Goal: Information Seeking & Learning: Learn about a topic

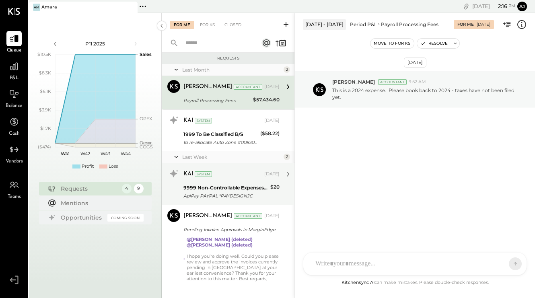
click at [219, 192] on div "AplPay PAYPAL *PAYDESIGNJC" at bounding box center [225, 196] width 84 height 8
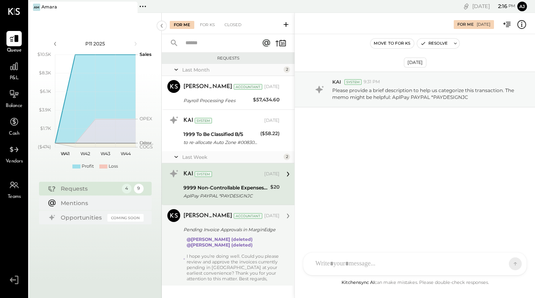
click at [224, 259] on div "I hope you’re doing well. Could you please review and approve the invoices curr…" at bounding box center [233, 267] width 93 height 28
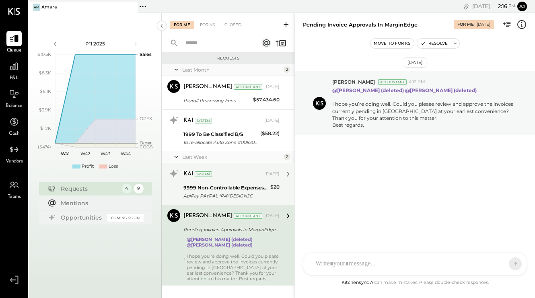
scroll to position [12, 0]
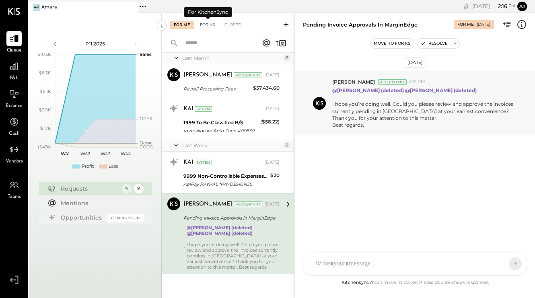
click at [206, 23] on div "For KS" at bounding box center [207, 25] width 23 height 8
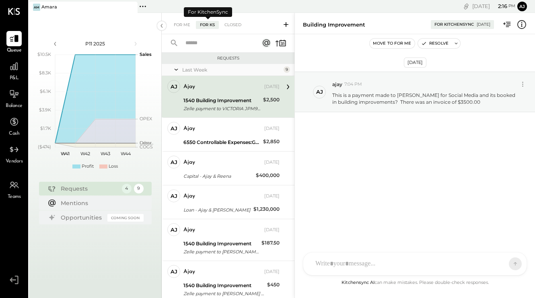
click at [206, 23] on div "For KS" at bounding box center [207, 25] width 23 height 8
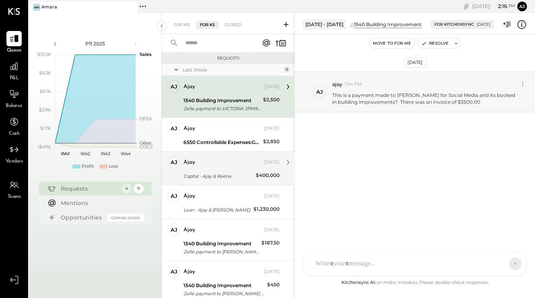
click at [225, 173] on div "Capital - Ajay & Reena" at bounding box center [218, 176] width 70 height 8
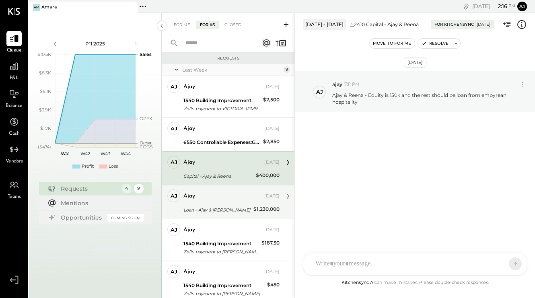
click at [213, 206] on div "Loan - Ajay & [PERSON_NAME]" at bounding box center [217, 210] width 68 height 8
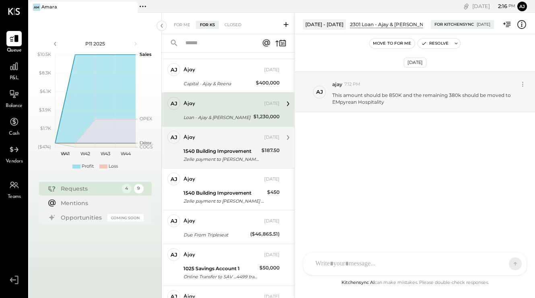
scroll to position [93, 0]
click at [216, 156] on div "Zelle payment to [PERSON_NAME] XXXXXXX1081" at bounding box center [221, 159] width 76 height 8
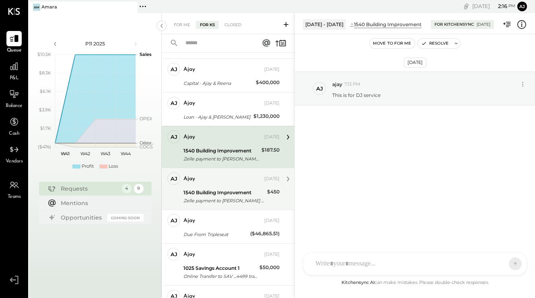
click at [244, 186] on div "ajay [DATE] 1540 Building Improvement Zelle payment to [PERSON_NAME] Custom Sta…" at bounding box center [231, 188] width 96 height 33
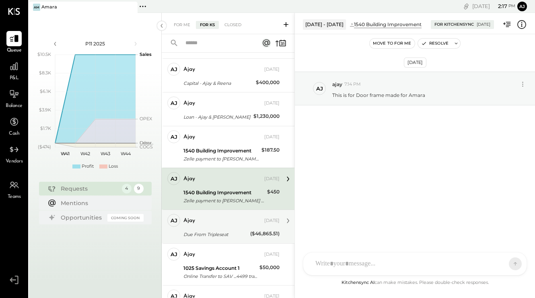
click at [232, 239] on div "aj ajay Owner ajay [DATE] Due From Tripleseat ($46,865.51) this whole category …" at bounding box center [228, 226] width 133 height 34
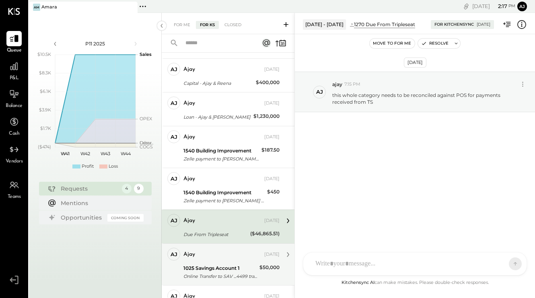
scroll to position [138, 0]
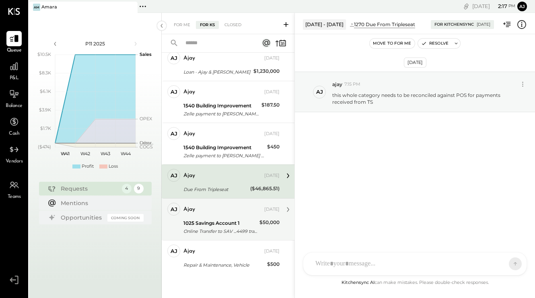
click at [231, 229] on div "Online Transfer to SAV ...4499 transaction#: XXXXXXX2398 09/11" at bounding box center [220, 231] width 74 height 8
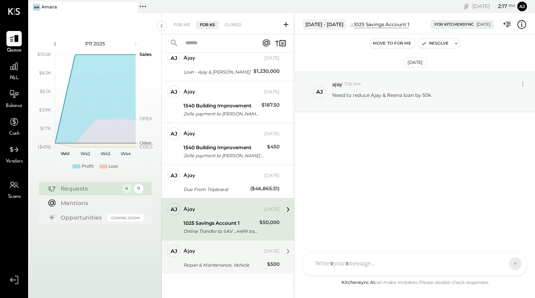
click at [227, 263] on div "Repair & Maintenance, Vehicle" at bounding box center [223, 265] width 81 height 8
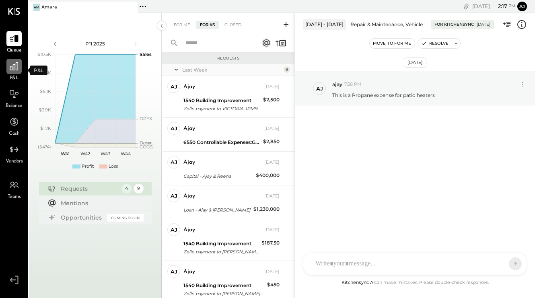
click at [13, 70] on icon at bounding box center [14, 66] width 10 height 10
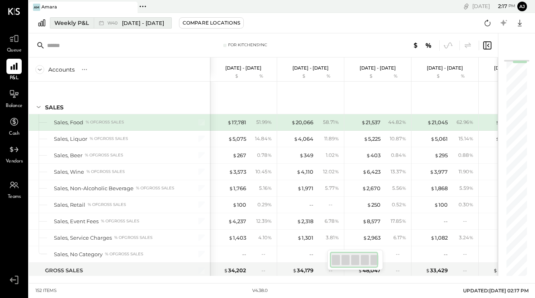
click at [144, 24] on span "[DATE] - [DATE]" at bounding box center [143, 23] width 42 height 8
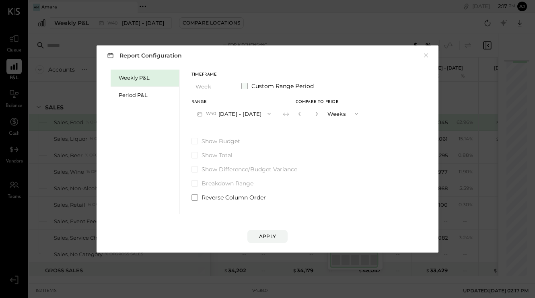
click at [246, 87] on span at bounding box center [244, 86] width 6 height 6
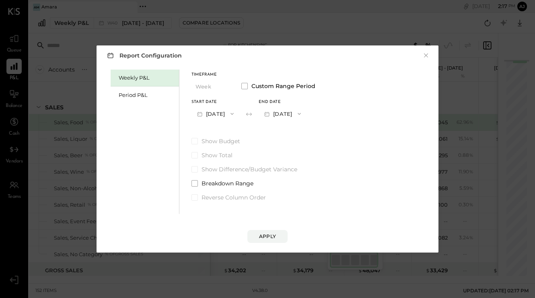
click at [229, 111] on button "[DATE]" at bounding box center [215, 113] width 48 height 15
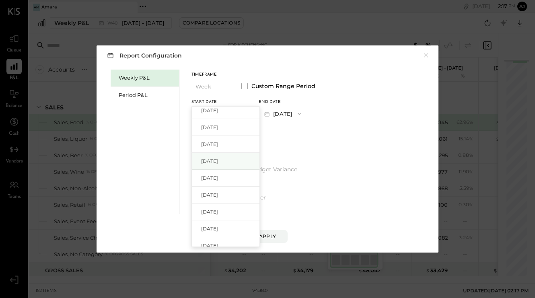
click at [218, 163] on span "[DATE]" at bounding box center [209, 161] width 17 height 7
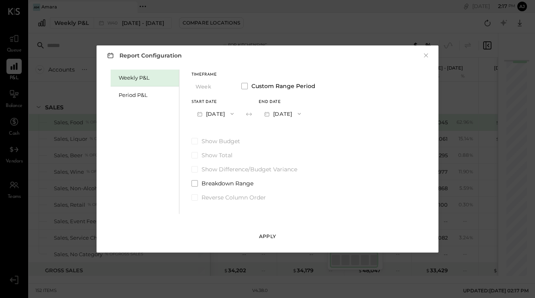
click at [261, 239] on div "Apply" at bounding box center [267, 236] width 17 height 7
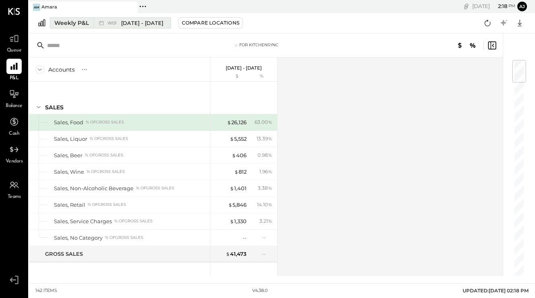
click at [163, 23] on span "[DATE] - [DATE]" at bounding box center [142, 23] width 42 height 8
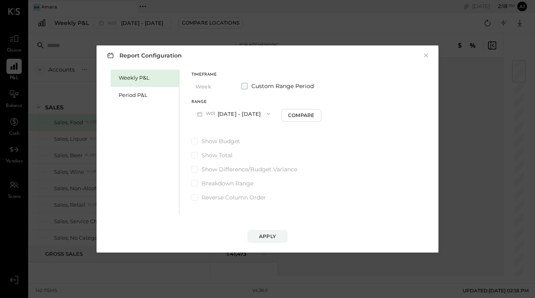
click at [273, 85] on span "Custom Range Period" at bounding box center [282, 86] width 62 height 8
click at [209, 113] on button "[DATE]" at bounding box center [215, 113] width 48 height 15
click at [292, 132] on div "Timeframe Week Custom Range Period Start Date [DATE] End date [DATE] Show Budge…" at bounding box center [253, 136] width 124 height 132
click at [306, 116] on button "[DATE]" at bounding box center [282, 113] width 48 height 15
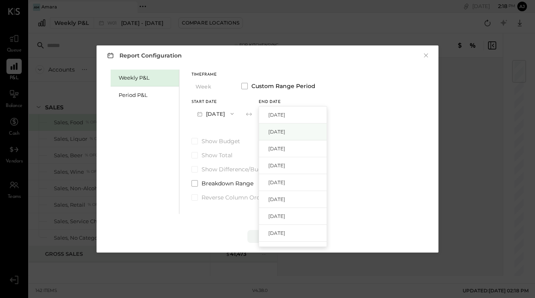
click at [285, 130] on span "[DATE]" at bounding box center [276, 131] width 17 height 7
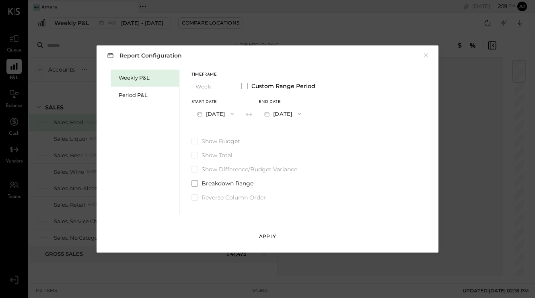
click at [264, 236] on div "Apply" at bounding box center [267, 236] width 17 height 7
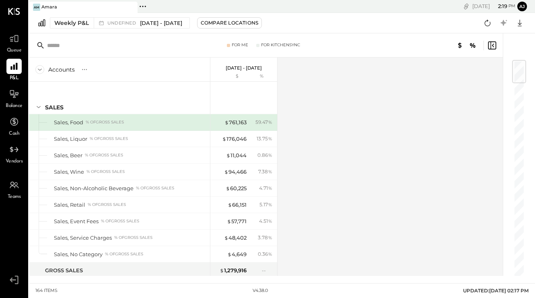
click at [493, 46] on icon at bounding box center [493, 45] width 2 height 4
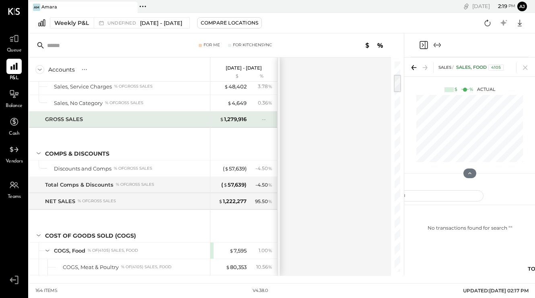
scroll to position [154, 0]
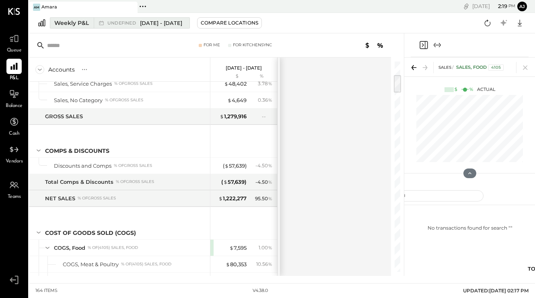
click at [182, 24] on span "[DATE] - [DATE]" at bounding box center [161, 23] width 42 height 8
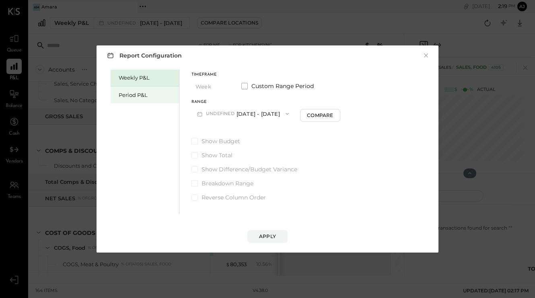
click at [131, 96] on div "Period P&L" at bounding box center [147, 95] width 56 height 8
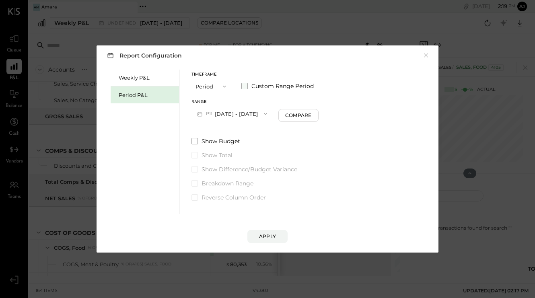
click at [247, 86] on span at bounding box center [244, 86] width 6 height 6
click at [235, 115] on icon "button" at bounding box center [232, 114] width 6 height 6
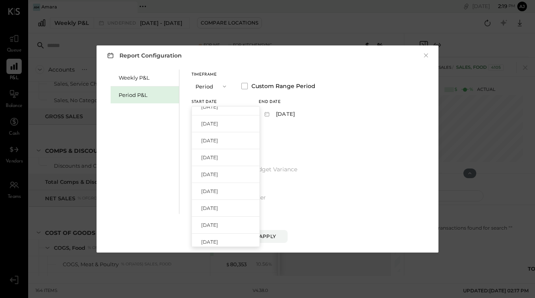
scroll to position [265, 0]
click at [229, 238] on div "[DATE]" at bounding box center [226, 238] width 68 height 17
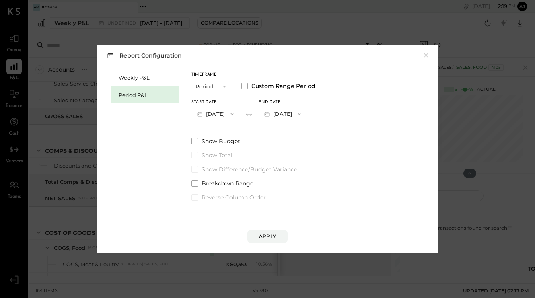
click at [304, 113] on button "[DATE]" at bounding box center [282, 113] width 48 height 15
click at [285, 134] on span "[DATE]" at bounding box center [276, 131] width 17 height 7
click at [267, 241] on button "Apply" at bounding box center [267, 236] width 40 height 13
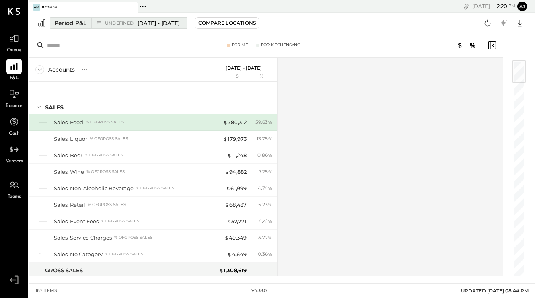
click at [150, 25] on span "[DATE] - [DATE]" at bounding box center [158, 23] width 42 height 8
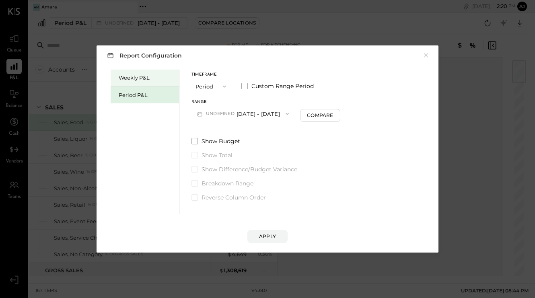
click at [137, 75] on div "Weekly P&L" at bounding box center [147, 78] width 56 height 8
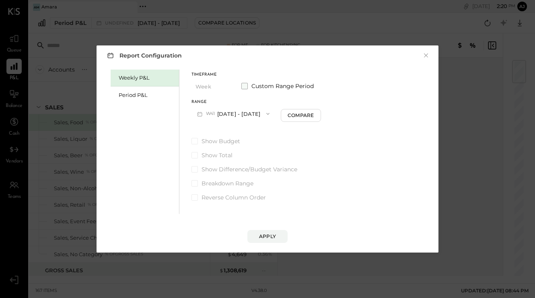
click at [243, 86] on span at bounding box center [244, 86] width 6 height 6
click at [244, 87] on span at bounding box center [244, 86] width 6 height 6
click at [221, 114] on button "W41 [DATE] - [DATE]" at bounding box center [233, 113] width 84 height 15
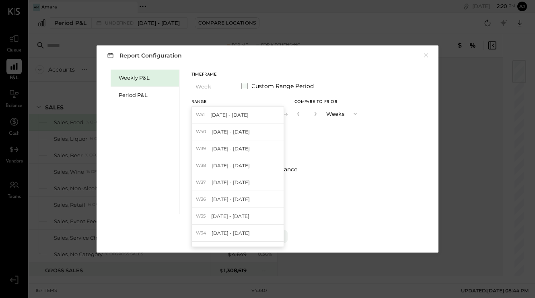
click at [244, 84] on span at bounding box center [244, 86] width 6 height 6
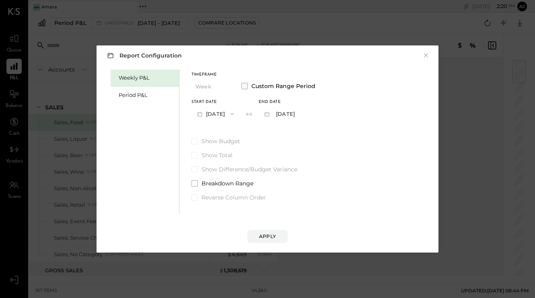
click at [244, 84] on span at bounding box center [244, 86] width 6 height 6
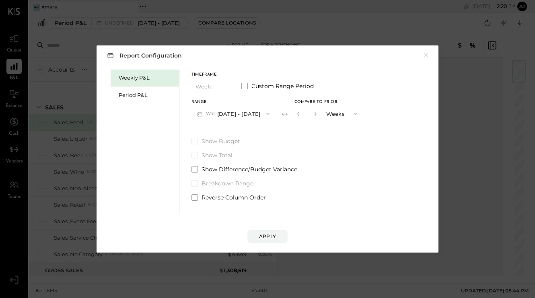
click at [234, 114] on button "W41 [DATE] - [DATE]" at bounding box center [233, 113] width 84 height 15
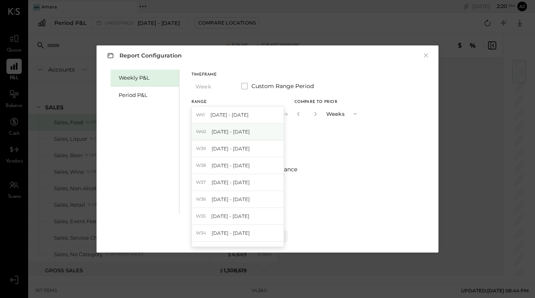
click at [235, 134] on span "[DATE] - [DATE]" at bounding box center [230, 131] width 38 height 7
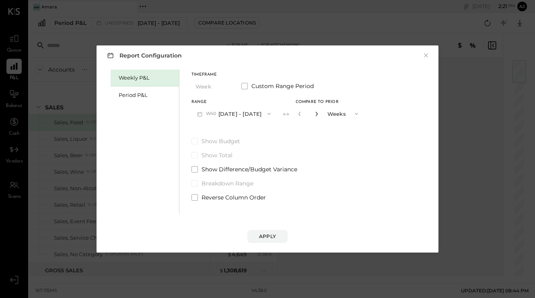
click at [319, 113] on icon "button" at bounding box center [316, 113] width 5 height 5
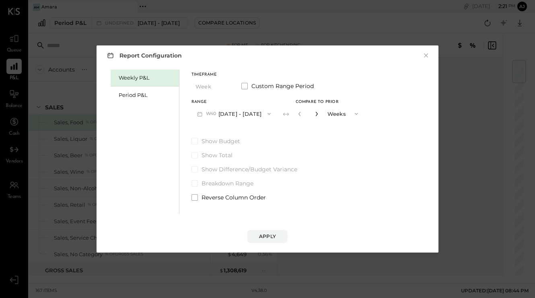
click at [319, 113] on icon "button" at bounding box center [316, 113] width 5 height 5
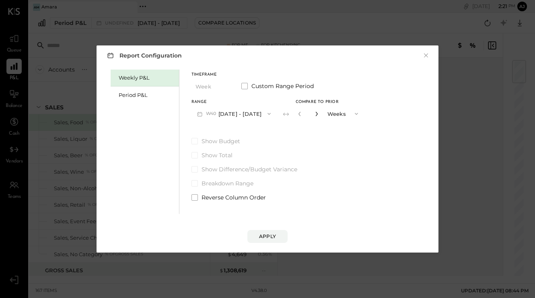
click at [319, 113] on icon "button" at bounding box center [316, 113] width 5 height 5
type input "**"
click at [342, 113] on button "Weeks" at bounding box center [343, 113] width 40 height 15
click at [318, 137] on label "Show Budget" at bounding box center [277, 141] width 172 height 8
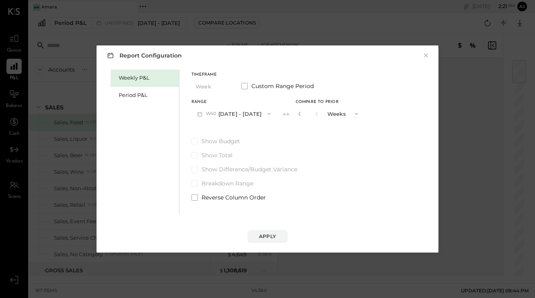
click at [243, 113] on button "W40 [DATE] - [DATE]" at bounding box center [233, 113] width 85 height 15
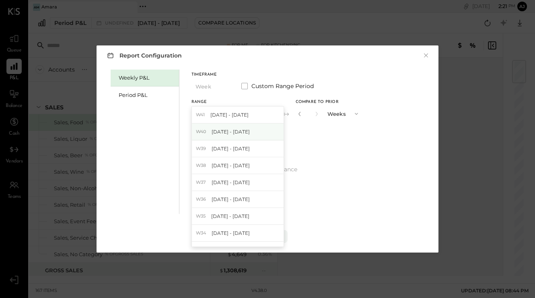
click at [242, 134] on span "[DATE] - [DATE]" at bounding box center [230, 131] width 38 height 7
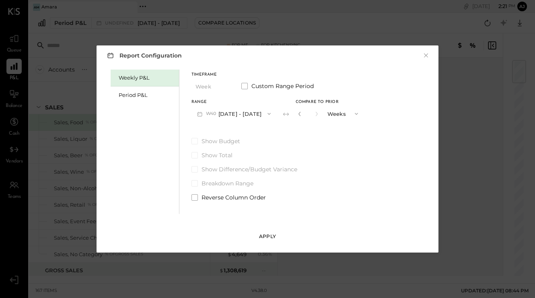
click at [260, 240] on button "Apply" at bounding box center [267, 236] width 40 height 13
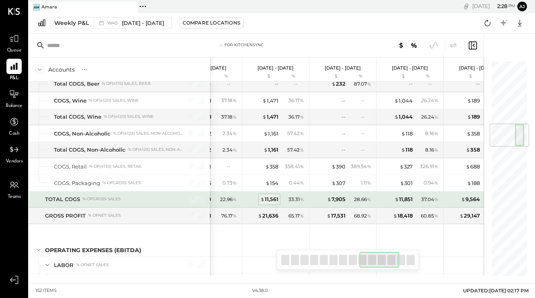
scroll to position [0, 545]
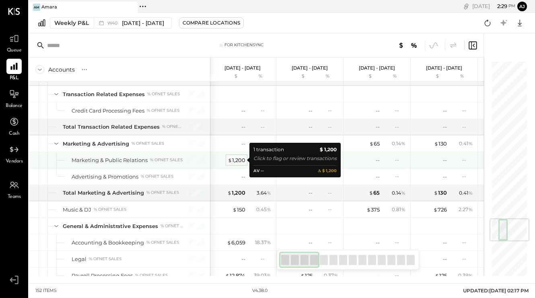
click at [238, 158] on div "$ 1,200" at bounding box center [237, 160] width 18 height 8
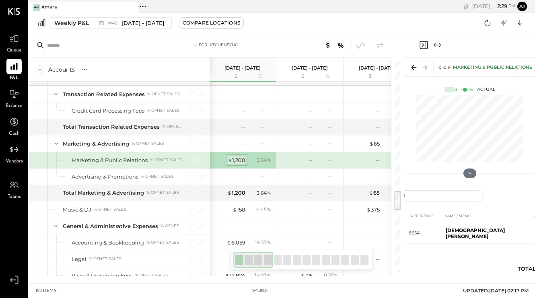
click at [238, 161] on div "$ 1,200" at bounding box center [237, 160] width 18 height 8
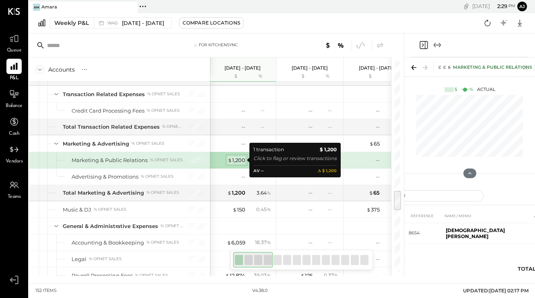
click at [238, 161] on div "$ 1,200" at bounding box center [237, 160] width 18 height 8
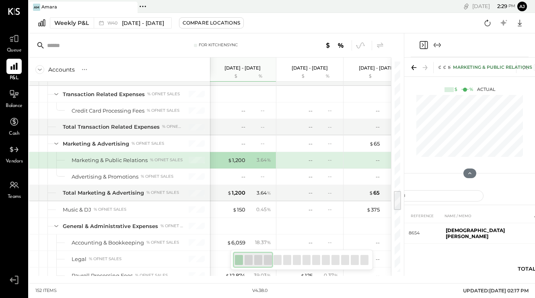
click at [422, 47] on icon "Close panel" at bounding box center [423, 45] width 10 height 10
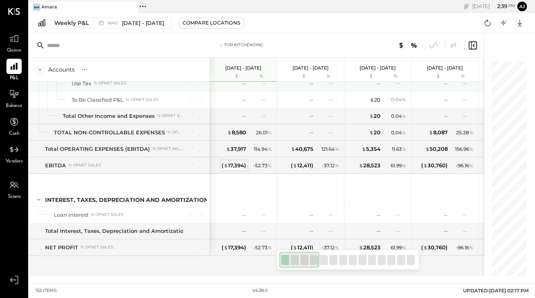
scroll to position [1886, 0]
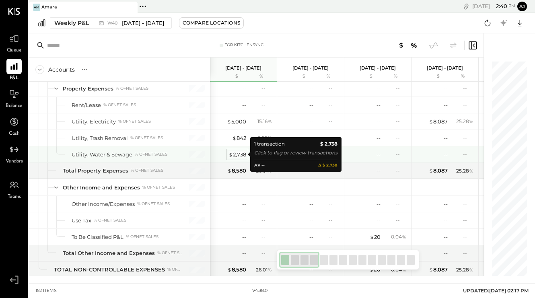
click at [241, 155] on div "$ 2,738" at bounding box center [237, 155] width 18 height 8
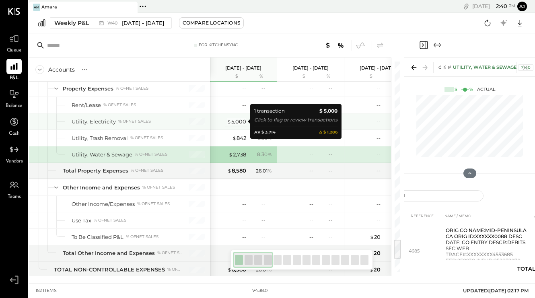
click at [232, 122] on div "$ 5,000" at bounding box center [236, 122] width 19 height 8
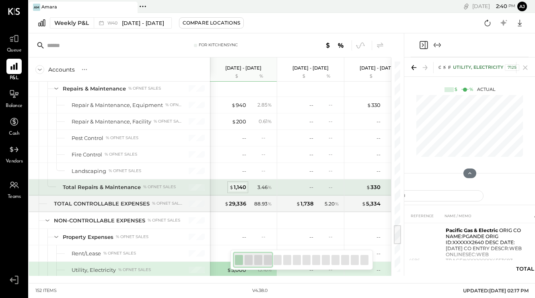
click at [242, 187] on div "$ 1,140" at bounding box center [237, 187] width 17 height 8
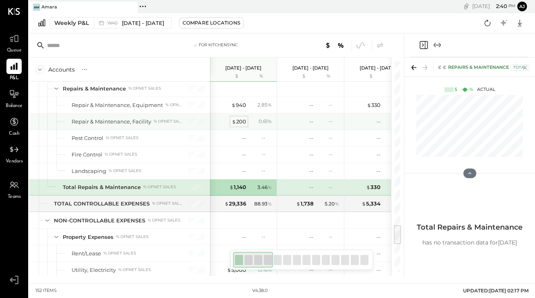
click at [235, 118] on span "$" at bounding box center [234, 121] width 4 height 6
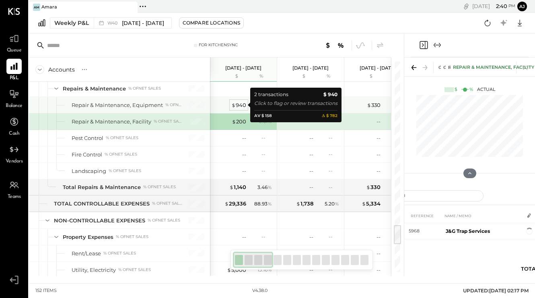
click at [232, 105] on span "$" at bounding box center [233, 105] width 4 height 6
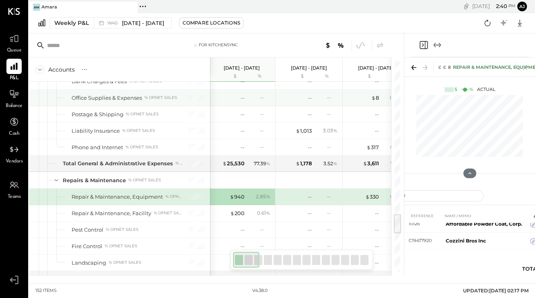
scroll to position [1534, 0]
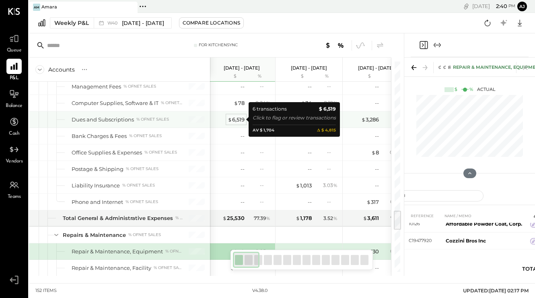
click at [234, 119] on div "$ 6,519" at bounding box center [236, 120] width 17 height 8
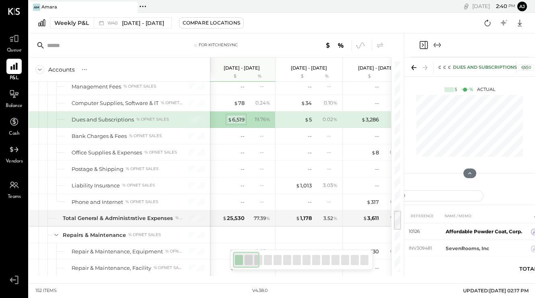
click at [238, 118] on div "$ 6,519" at bounding box center [236, 120] width 17 height 8
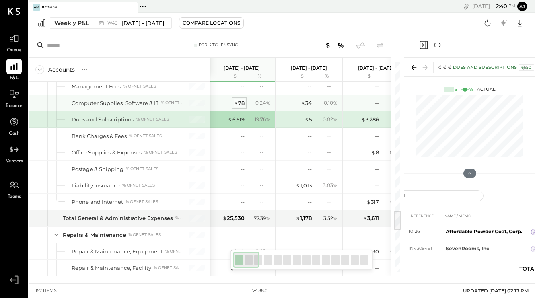
click at [239, 105] on div "$ 78" at bounding box center [239, 103] width 11 height 8
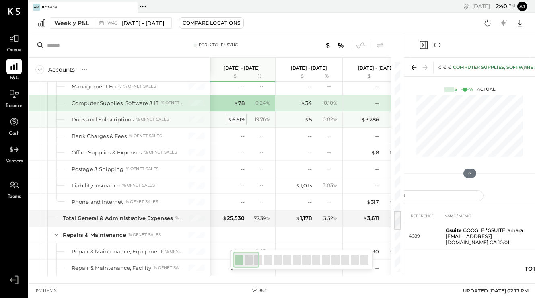
click at [238, 117] on div "$ 6,519" at bounding box center [236, 120] width 17 height 8
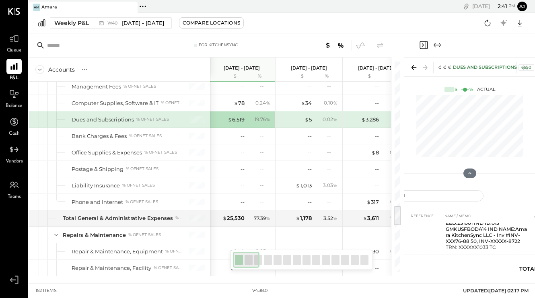
scroll to position [1462, 0]
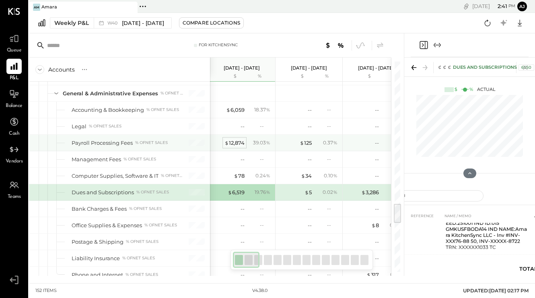
click at [231, 142] on div "$ 12,874" at bounding box center [234, 143] width 20 height 8
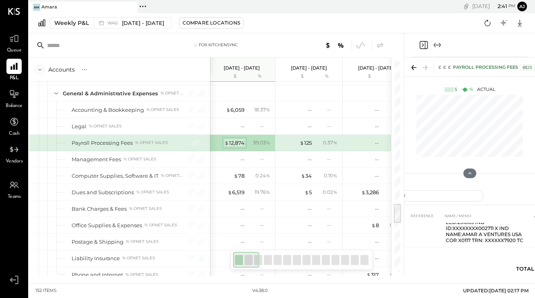
scroll to position [42, 0]
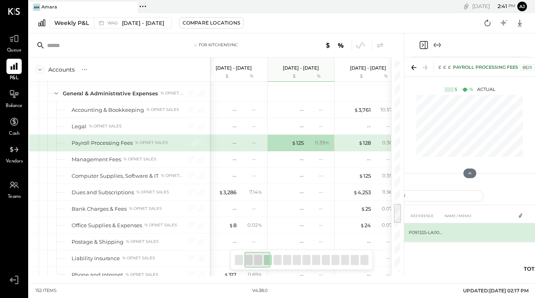
click at [500, 251] on div "DATE TYPE REFERENCE NAME / MEMO AMOUNT [DATE] JE P091325-LA005114 $125.27" at bounding box center [469, 244] width 233 height 72
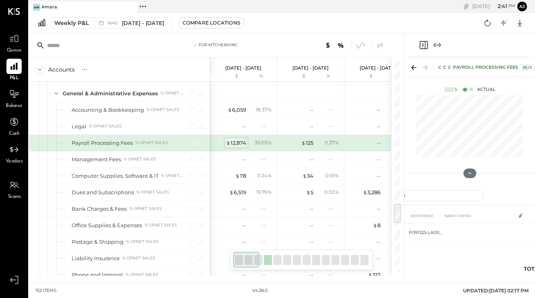
click at [236, 139] on div "$ 12,874" at bounding box center [236, 143] width 20 height 8
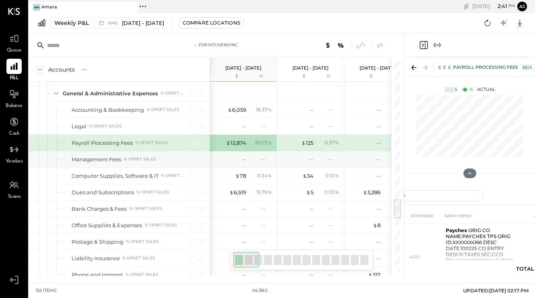
scroll to position [0, 0]
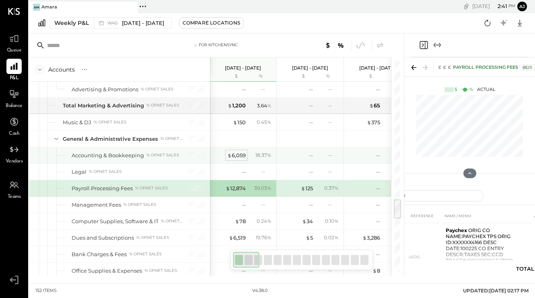
click at [242, 156] on div "$ 6,059" at bounding box center [236, 156] width 18 height 8
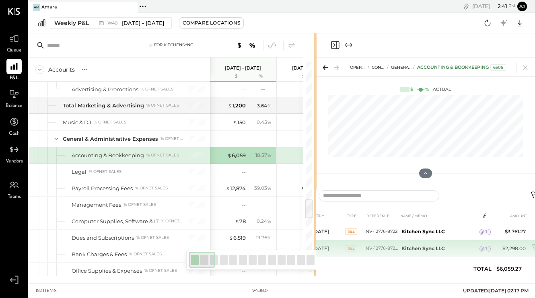
drag, startPoint x: 404, startPoint y: 239, endPoint x: 316, endPoint y: 242, distance: 87.3
click at [316, 242] on div "For KitchenSync Accounts S % GL [DATE] - [DATE] $ % [DATE] - [DATE] $ % [DATE] …" at bounding box center [282, 154] width 506 height 242
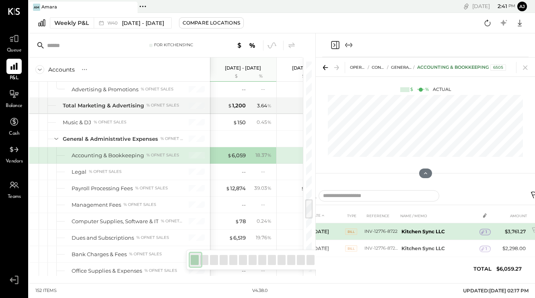
click at [441, 233] on b "Kitchen Sync LLC" at bounding box center [422, 231] width 43 height 6
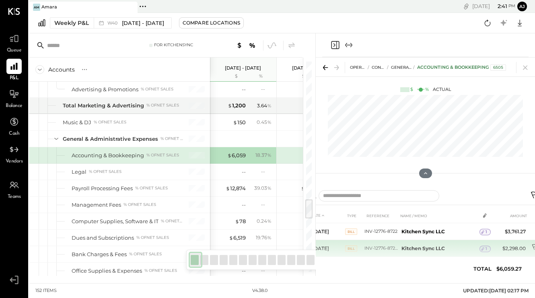
click at [532, 246] on icon at bounding box center [535, 247] width 6 height 6
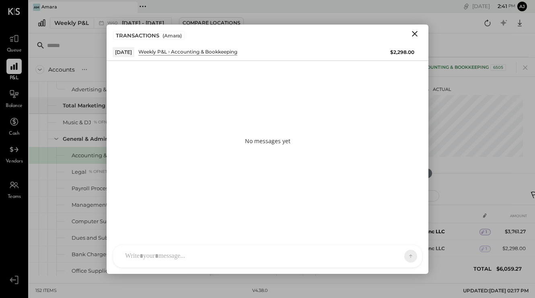
click at [192, 257] on div at bounding box center [267, 256] width 309 height 23
click at [394, 254] on icon at bounding box center [395, 256] width 8 height 8
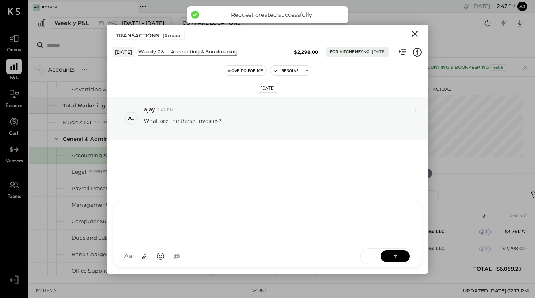
click at [414, 33] on icon "Close" at bounding box center [415, 34] width 6 height 6
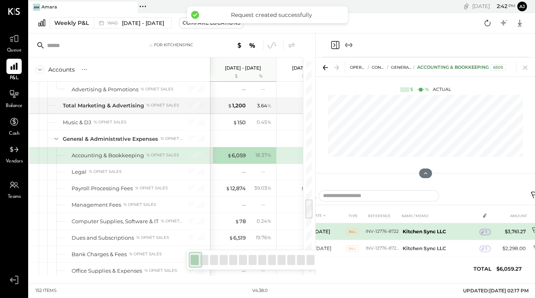
click at [531, 230] on icon at bounding box center [535, 231] width 8 height 8
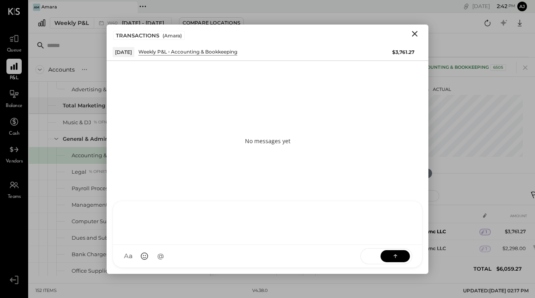
click at [198, 259] on div "R reena RS [PERSON_NAME] TM [PERSON_NAME] ID [PERSON_NAME] Del [PERSON_NAME] J …" at bounding box center [268, 234] width 310 height 67
click at [403, 256] on button at bounding box center [394, 256] width 29 height 12
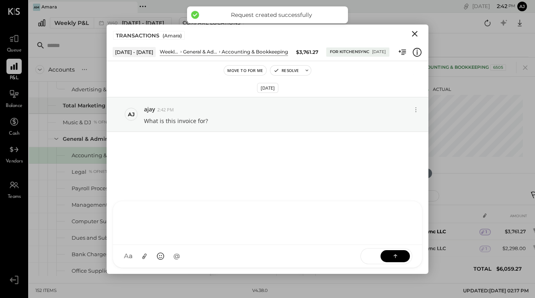
click at [412, 37] on icon "Close" at bounding box center [415, 34] width 10 height 10
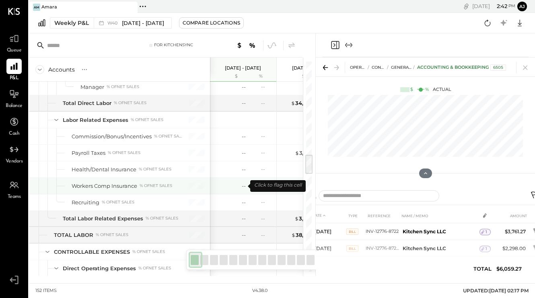
scroll to position [960, 0]
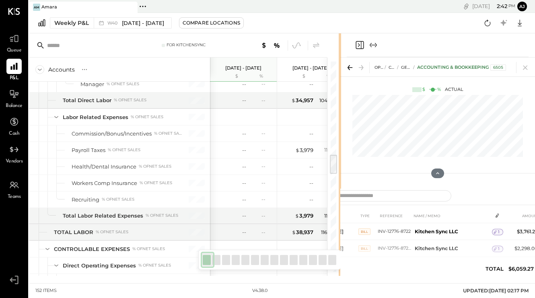
drag, startPoint x: 315, startPoint y: 182, endPoint x: 399, endPoint y: 182, distance: 84.0
click at [399, 182] on div "For KitchenSync Accounts S % GL [DATE] - [DATE] $ % [DATE] - [DATE] $ % [DATE] …" at bounding box center [282, 154] width 506 height 242
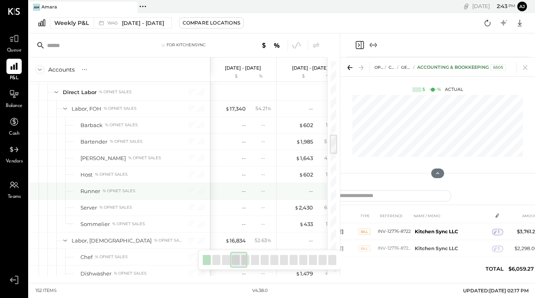
scroll to position [753, 0]
